Goal: Transaction & Acquisition: Download file/media

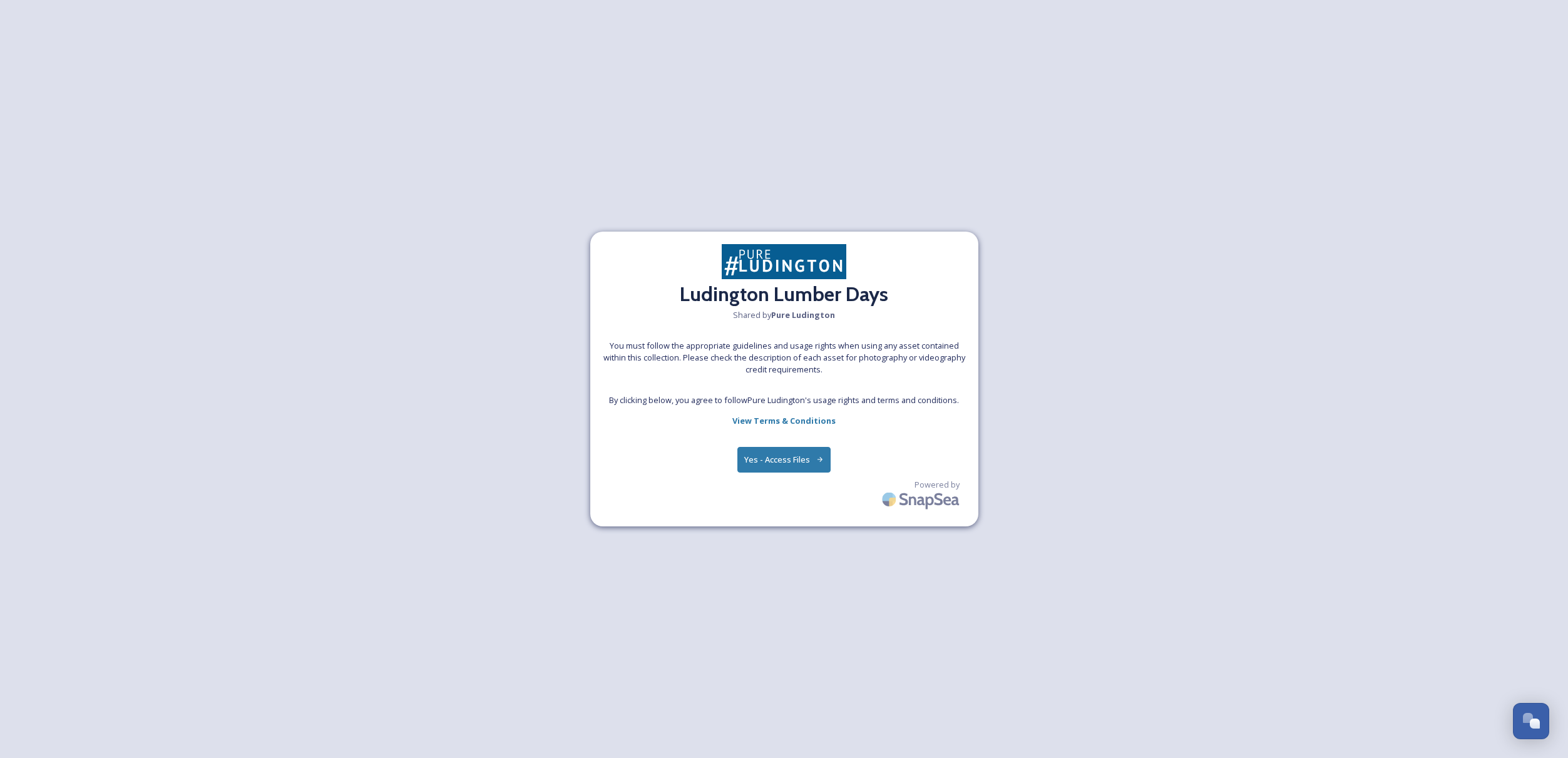
click at [771, 461] on button "Yes - Access Files" at bounding box center [784, 459] width 94 height 25
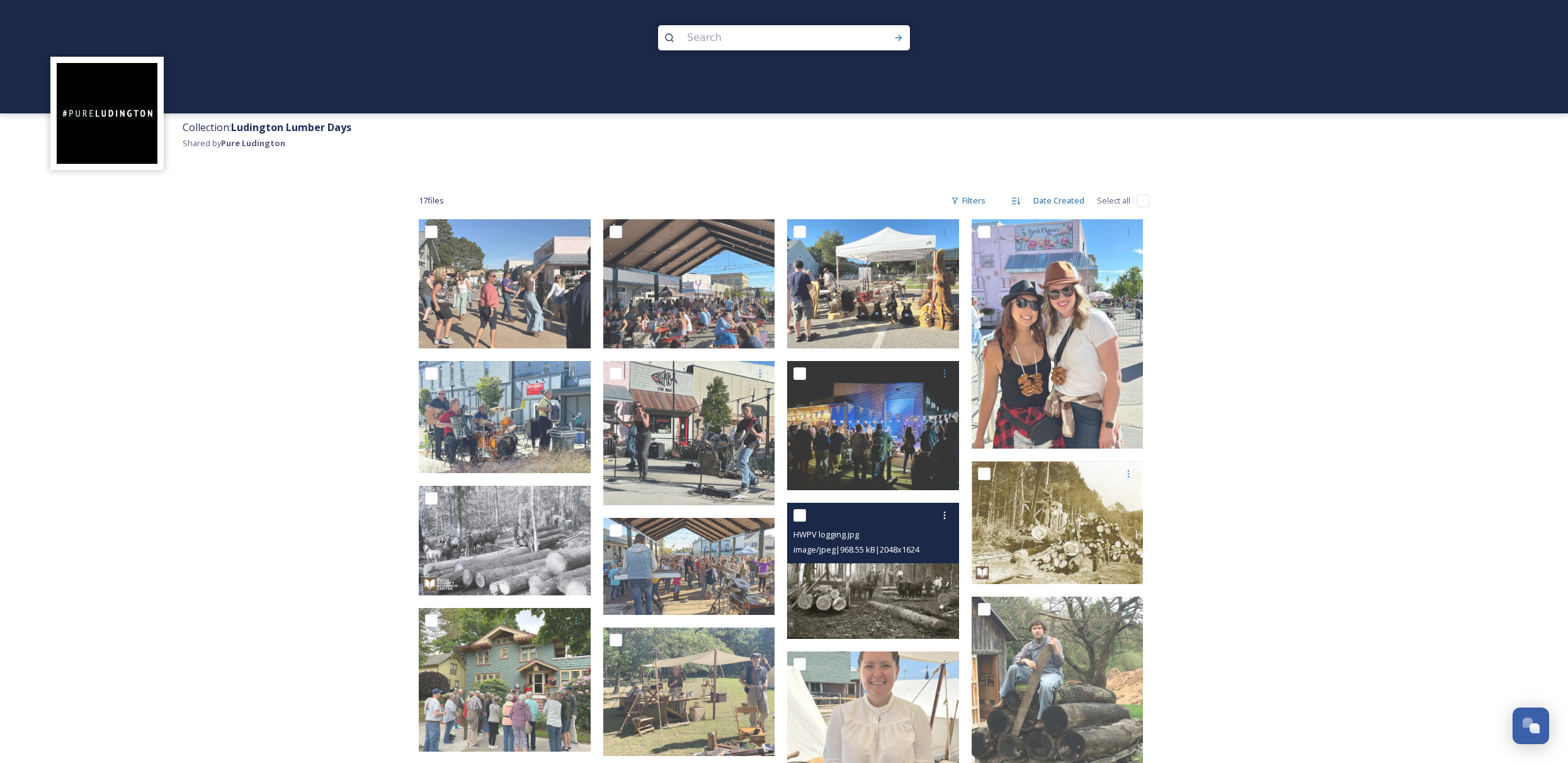
click at [861, 600] on img at bounding box center [873, 570] width 172 height 136
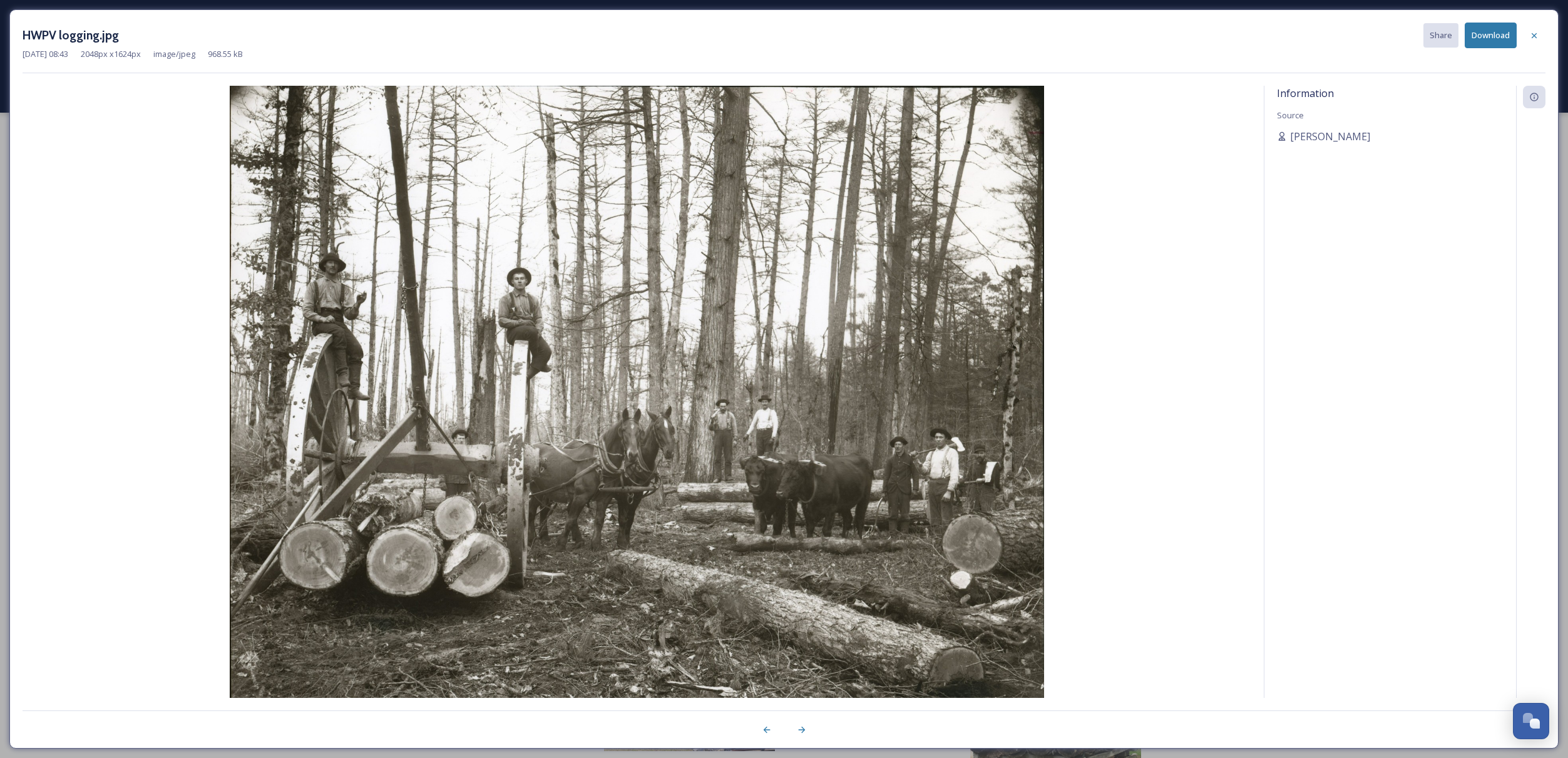
click at [1493, 30] on button "Download" at bounding box center [1491, 35] width 52 height 25
click at [1533, 35] on icon at bounding box center [1534, 35] width 10 height 10
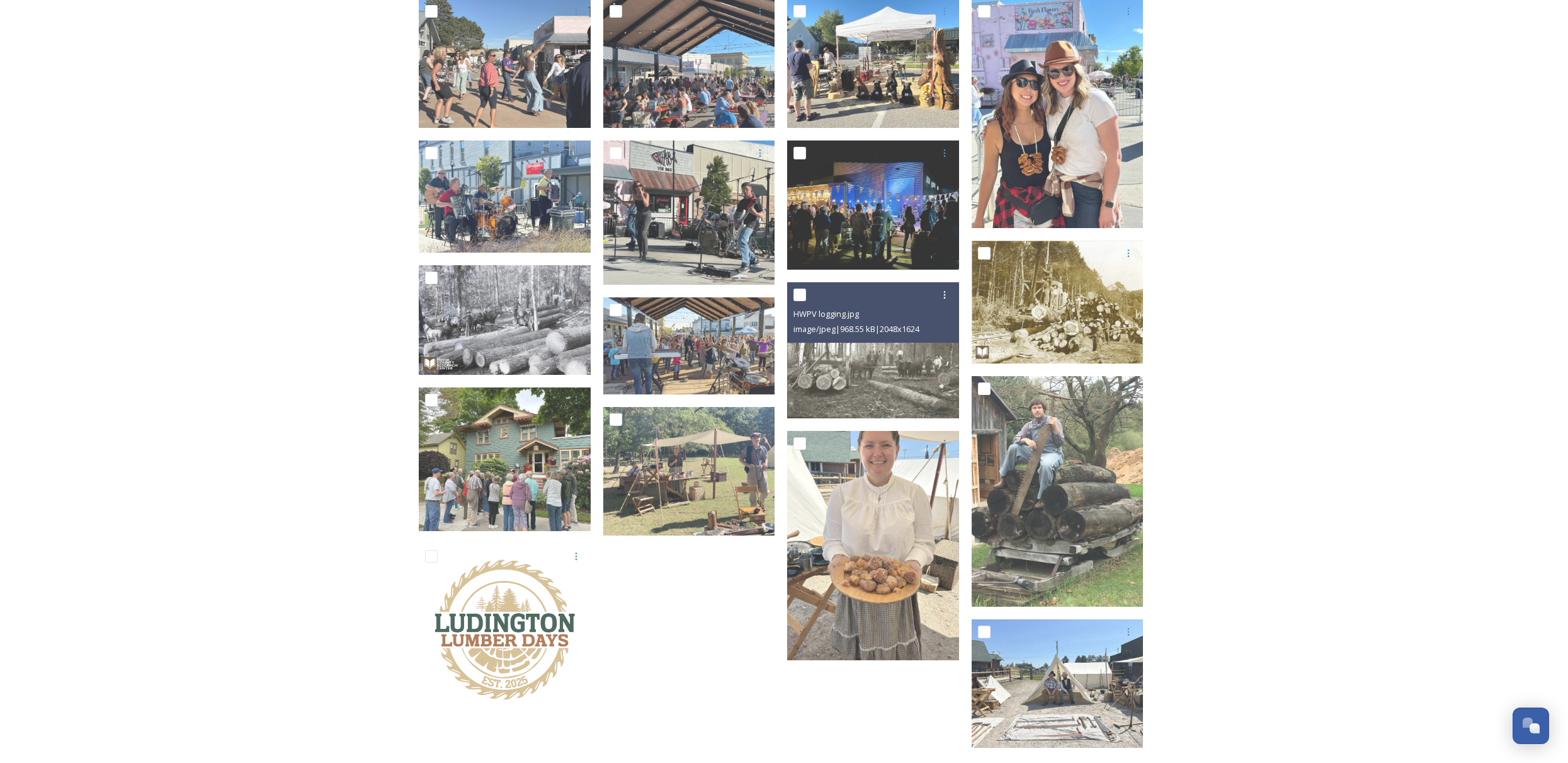
scroll to position [278, 0]
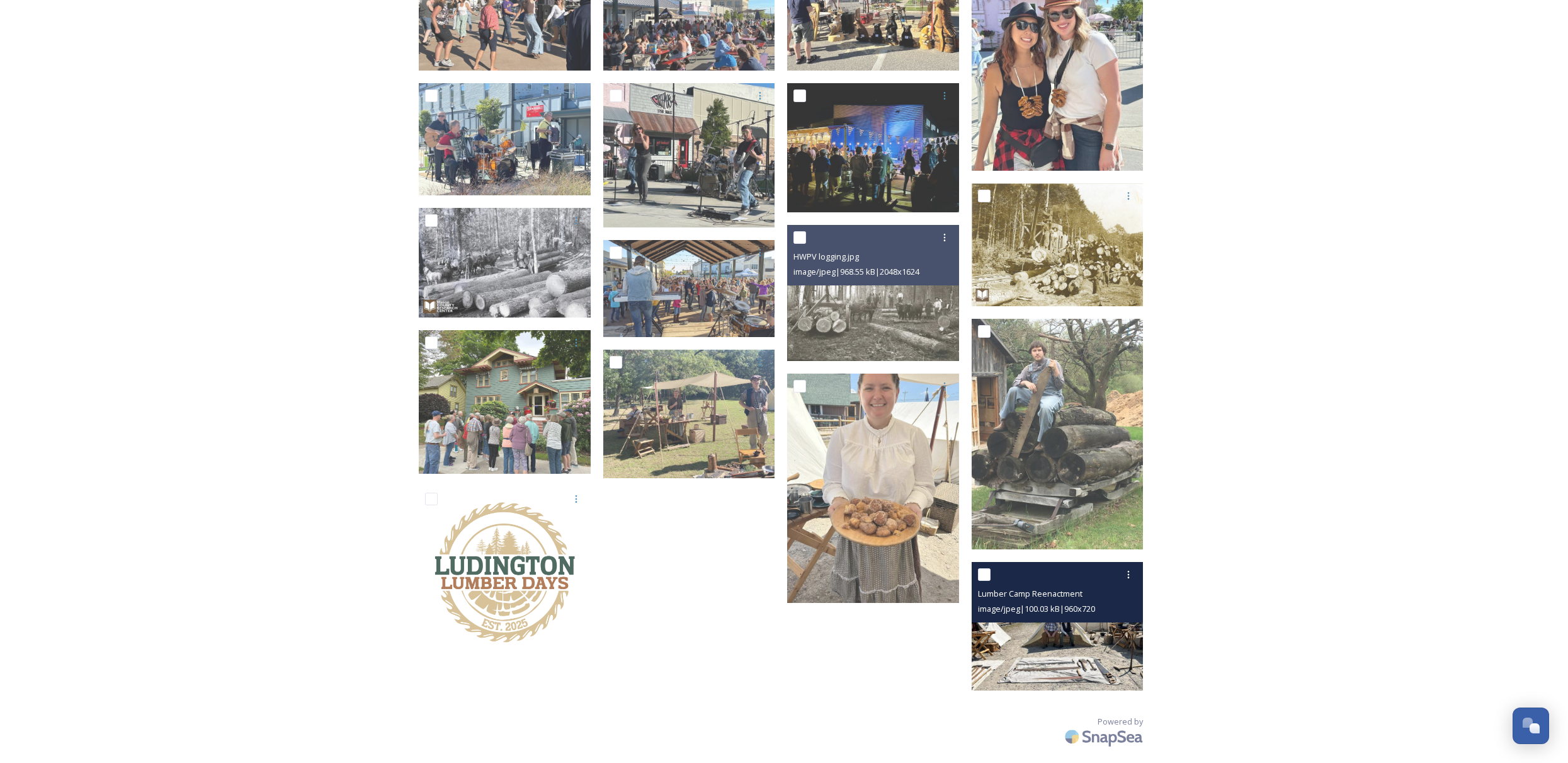
click at [1058, 641] on img at bounding box center [1058, 626] width 172 height 129
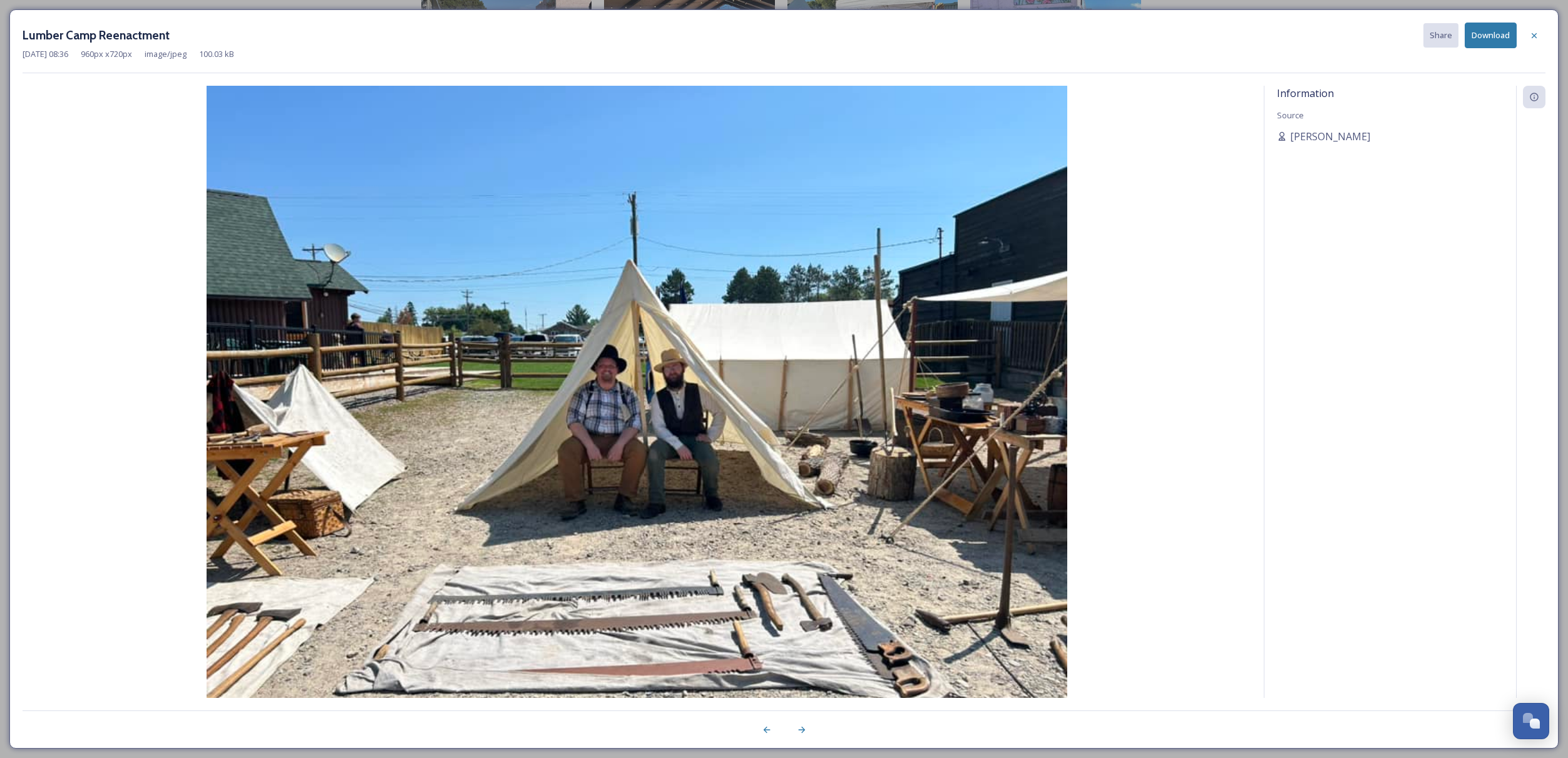
click at [1494, 30] on button "Download" at bounding box center [1491, 35] width 52 height 25
click at [1531, 32] on icon at bounding box center [1534, 35] width 10 height 10
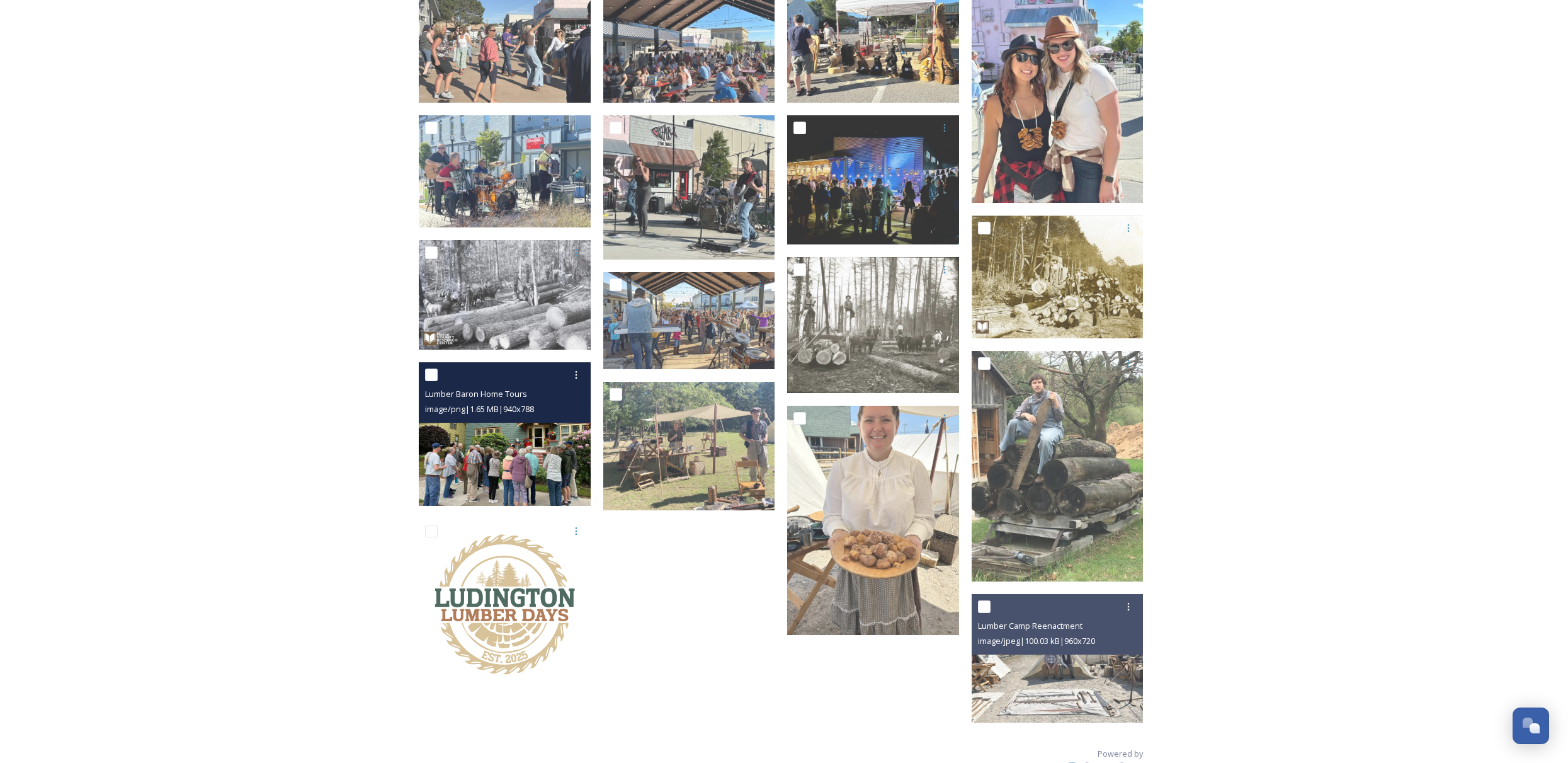
click at [512, 429] on img at bounding box center [505, 434] width 172 height 144
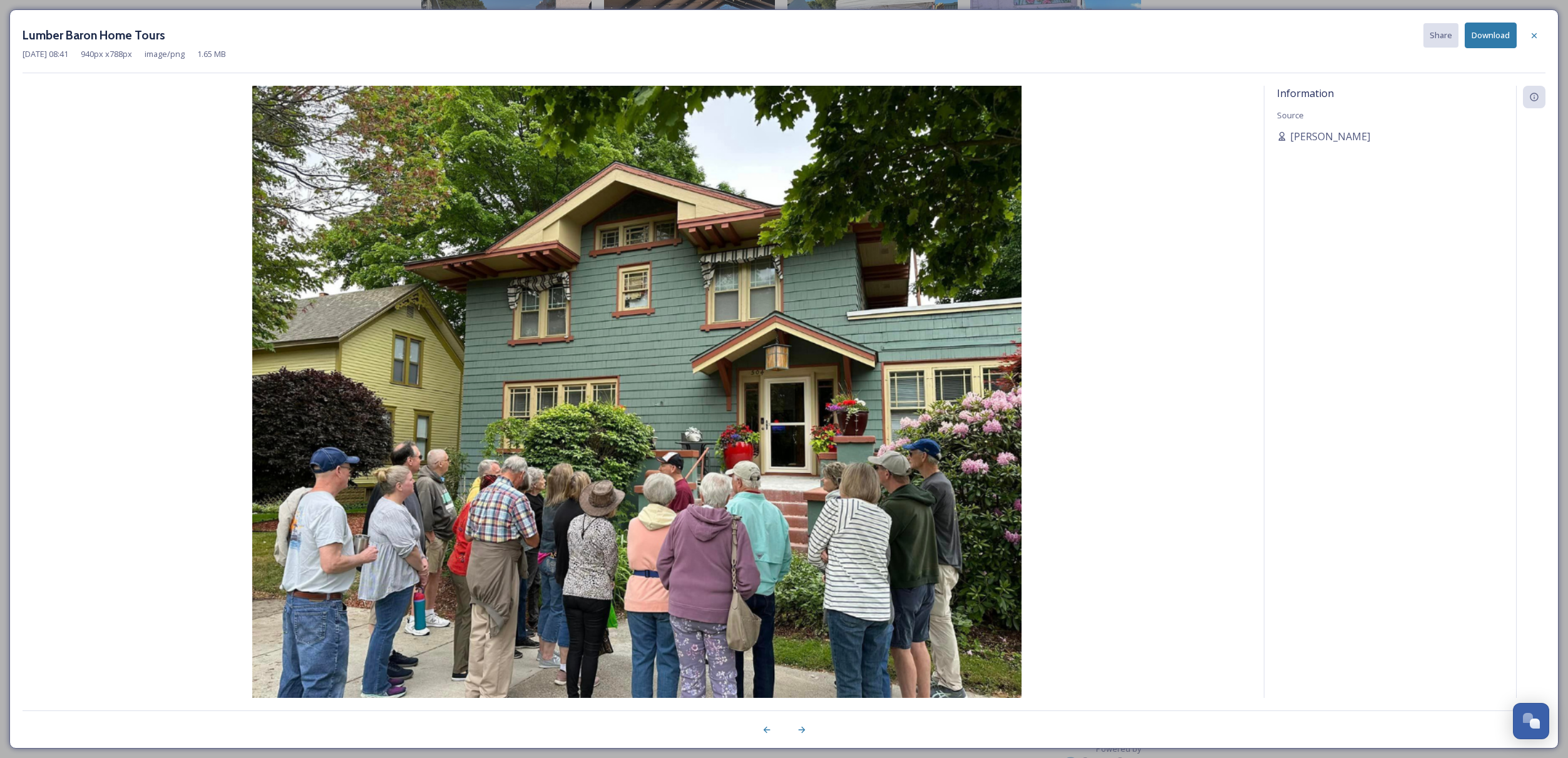
click at [1495, 31] on button "Download" at bounding box center [1491, 35] width 52 height 25
click at [1530, 34] on icon at bounding box center [1534, 35] width 10 height 10
